Goal: Task Accomplishment & Management: Use online tool/utility

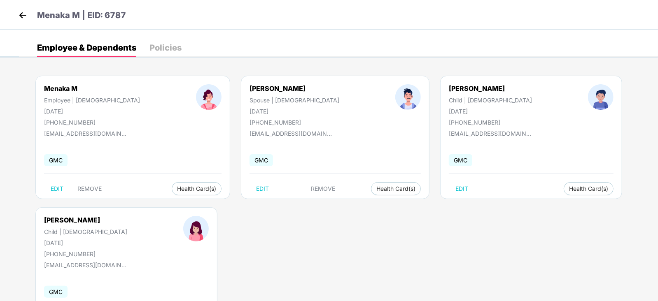
click at [23, 15] on img at bounding box center [22, 15] width 12 height 12
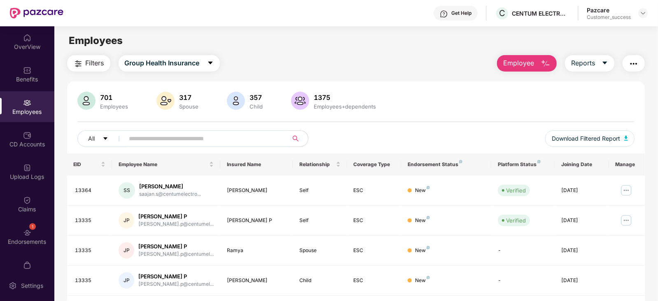
click at [154, 135] on input "text" at bounding box center [203, 139] width 148 height 12
type input "*"
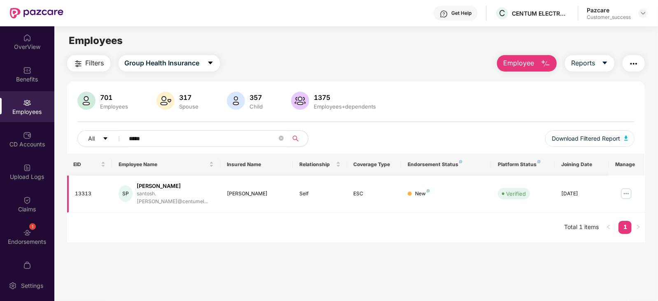
type input "*****"
click at [629, 191] on img at bounding box center [626, 193] width 13 height 13
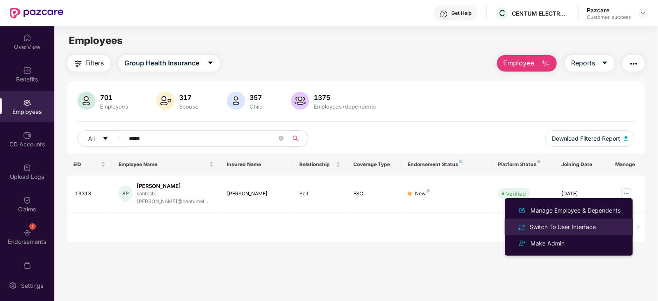
click at [579, 228] on div "Switch To User Interface" at bounding box center [563, 227] width 70 height 9
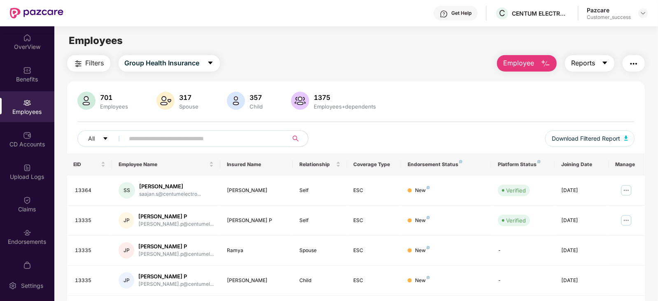
click at [603, 61] on icon "caret-down" at bounding box center [604, 63] width 7 height 7
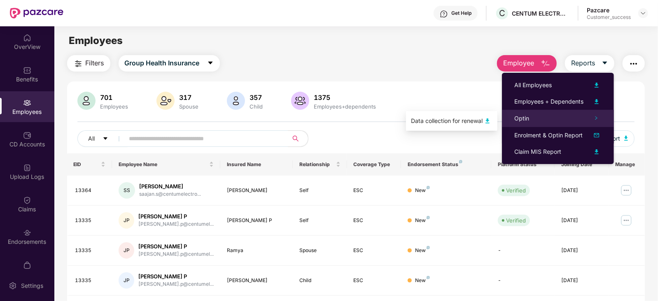
click at [554, 119] on div "Optin" at bounding box center [558, 118] width 112 height 17
click at [488, 119] on img at bounding box center [487, 121] width 10 height 10
